Goal: Task Accomplishment & Management: Complete application form

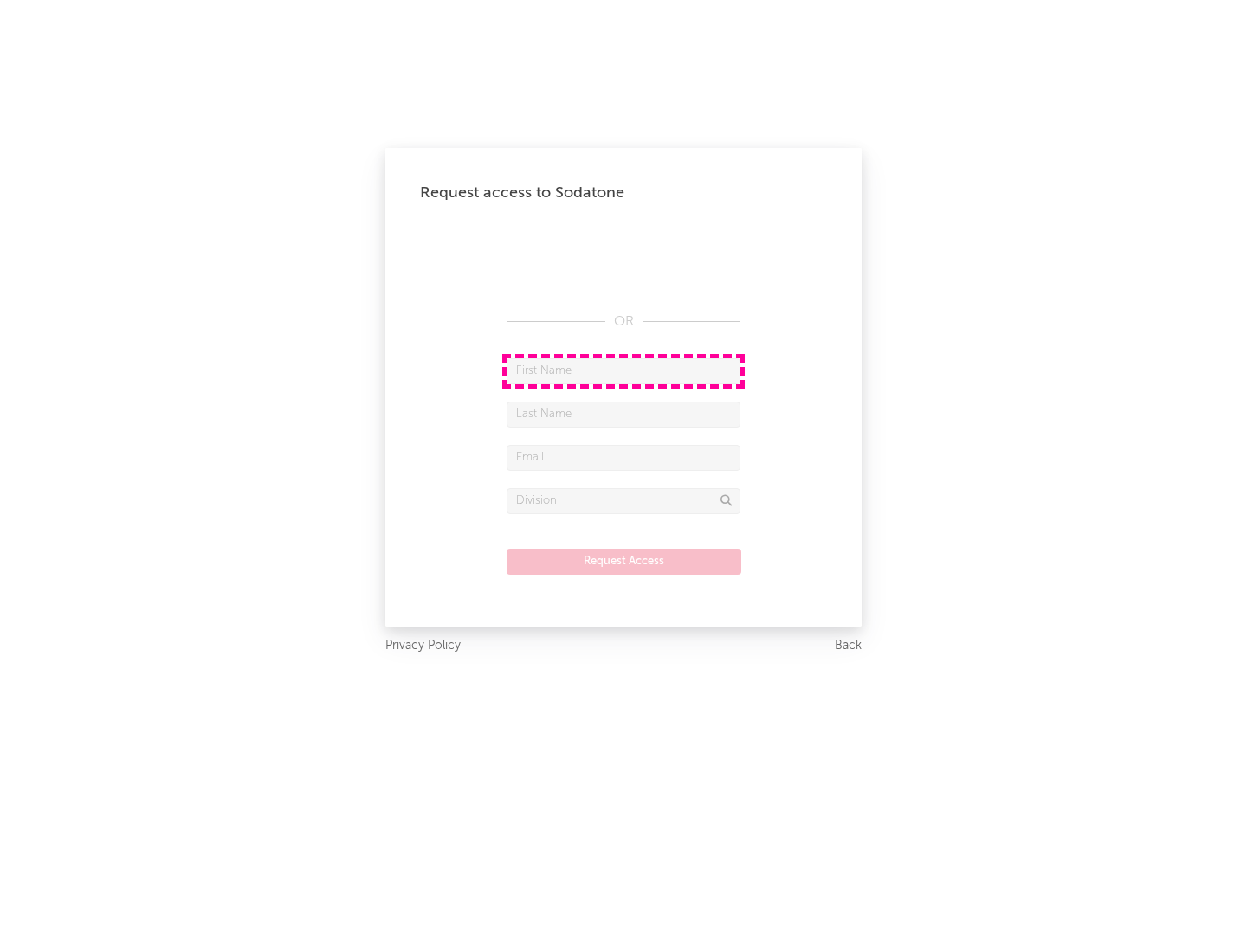
click at [624, 371] on input "text" at bounding box center [624, 371] width 234 height 26
type input "[PERSON_NAME]"
click at [624, 414] on input "text" at bounding box center [624, 414] width 234 height 26
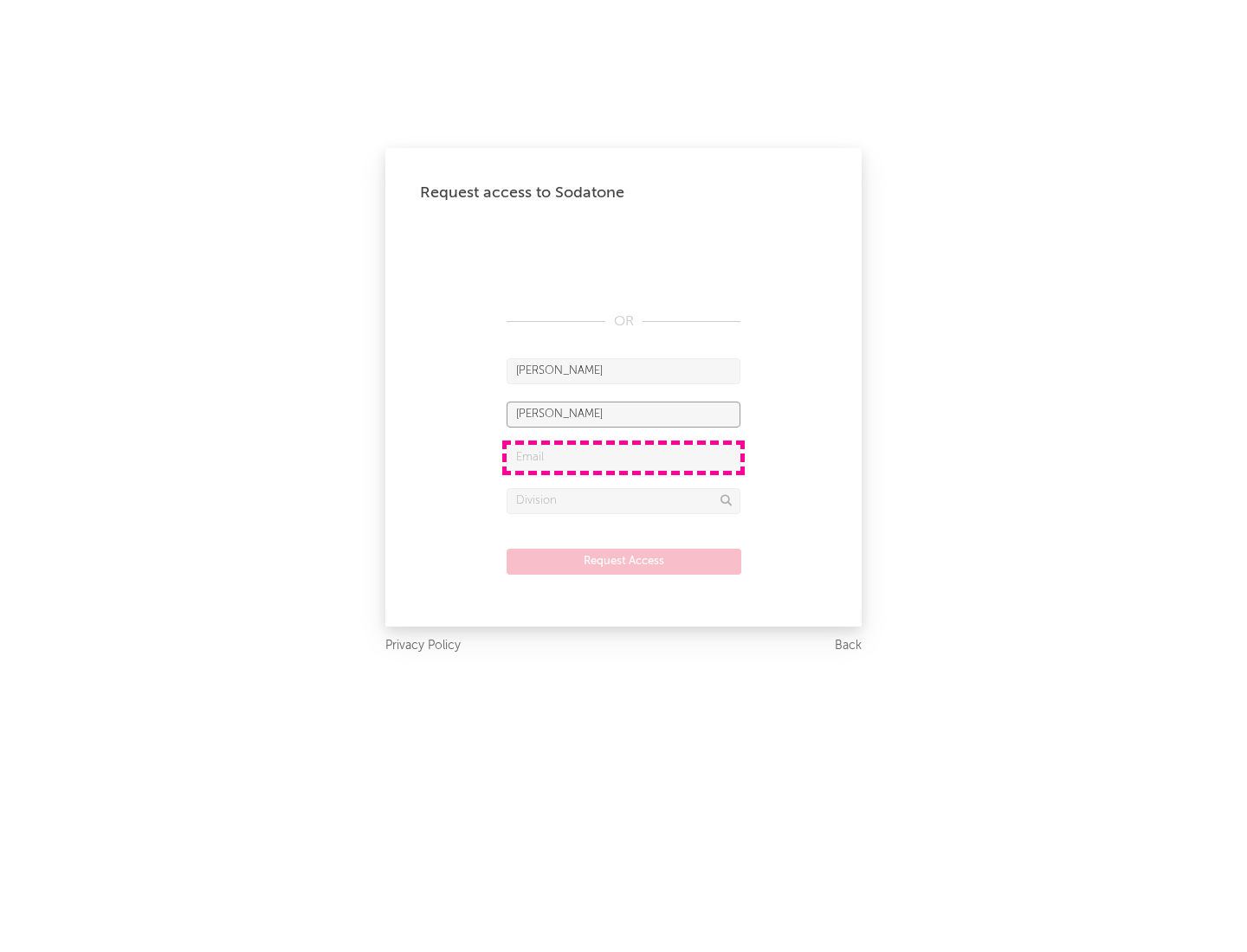
type input "[PERSON_NAME]"
click at [624, 457] on input "text" at bounding box center [624, 458] width 234 height 26
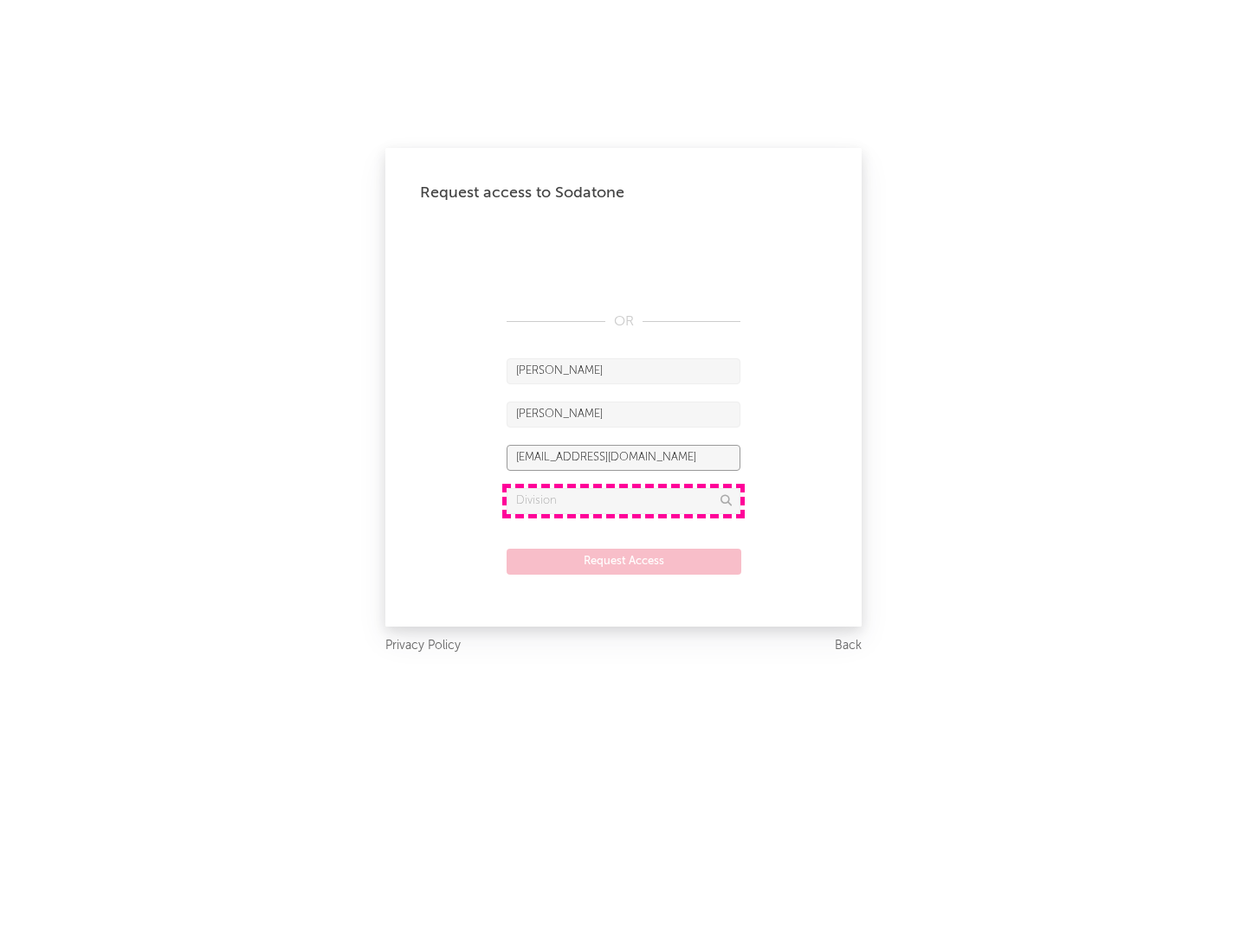
type input "[EMAIL_ADDRESS][DOMAIN_NAME]"
click at [624, 501] on input "text" at bounding box center [624, 501] width 234 height 26
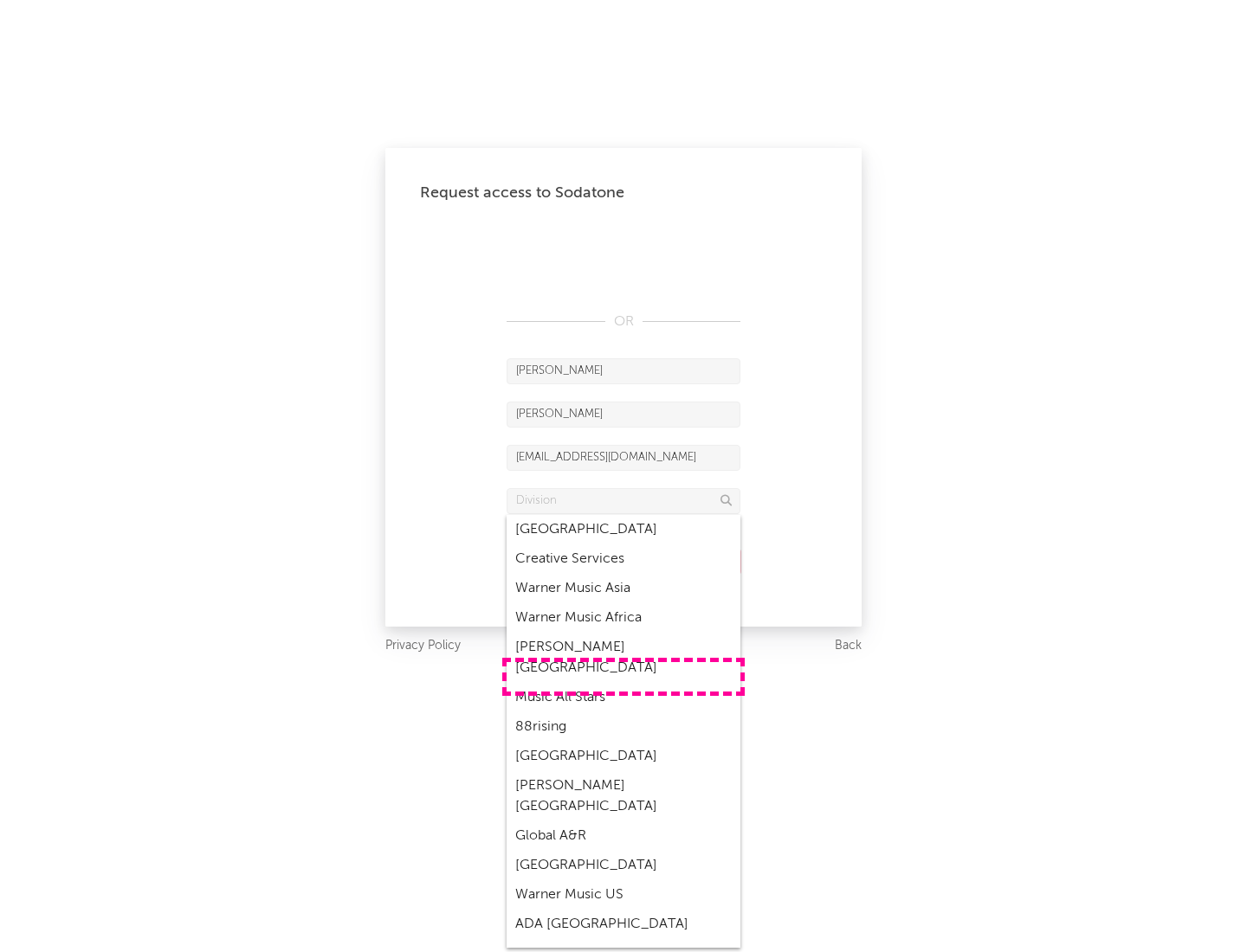
click at [624, 683] on div "Music All Stars" at bounding box center [624, 697] width 234 height 30
type input "Music All Stars"
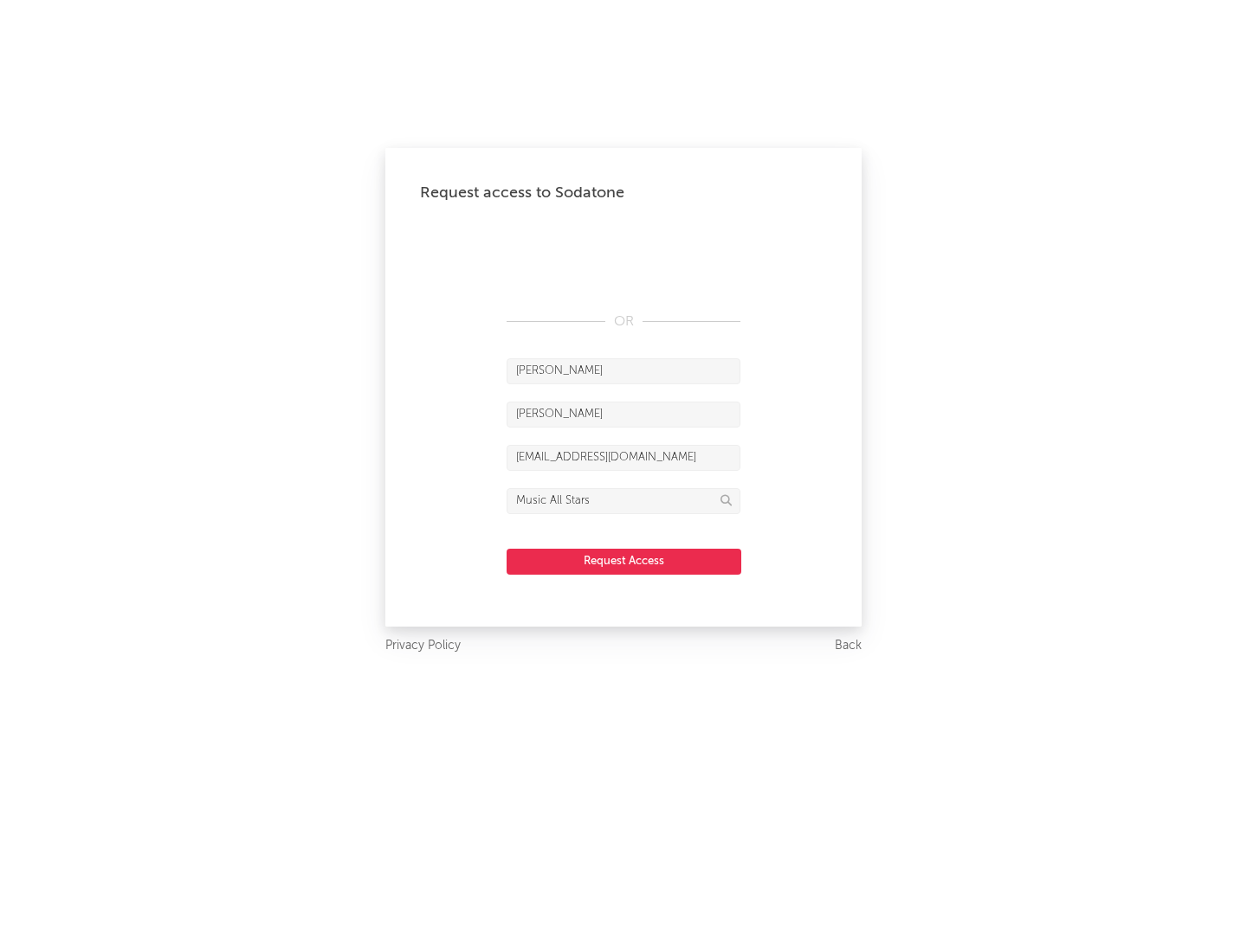
click at [624, 561] on button "Request Access" at bounding box center [624, 561] width 235 height 26
